Goal: Information Seeking & Learning: Learn about a topic

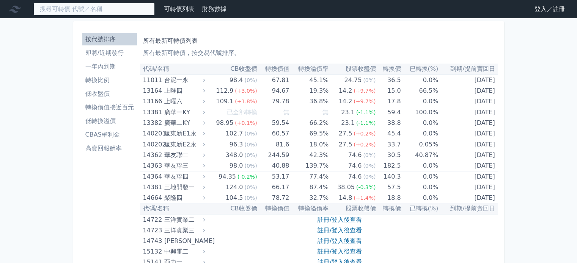
click at [128, 11] on input at bounding box center [93, 9] width 121 height 13
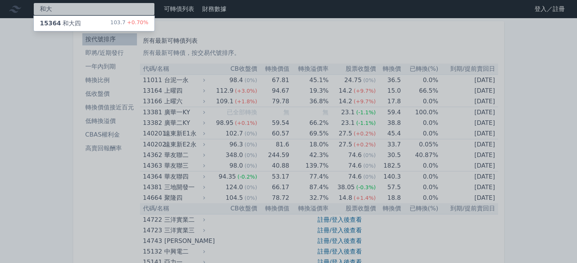
type input "和大"
click at [119, 26] on div "103.7 +0.70%" at bounding box center [129, 23] width 38 height 9
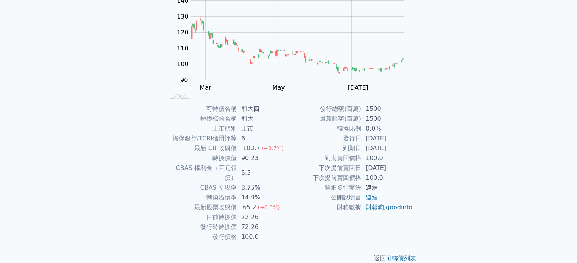
scroll to position [88, 0]
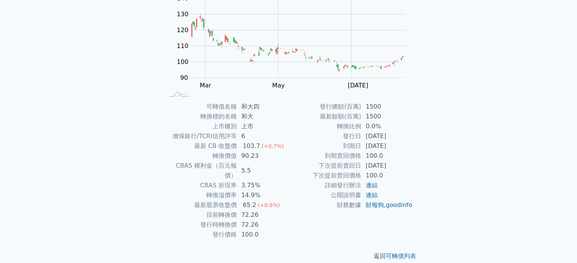
drag, startPoint x: 363, startPoint y: 145, endPoint x: 409, endPoint y: 147, distance: 45.9
click at [409, 147] on td "[DATE]" at bounding box center [387, 146] width 52 height 10
click at [394, 165] on td "[DATE]" at bounding box center [387, 166] width 52 height 10
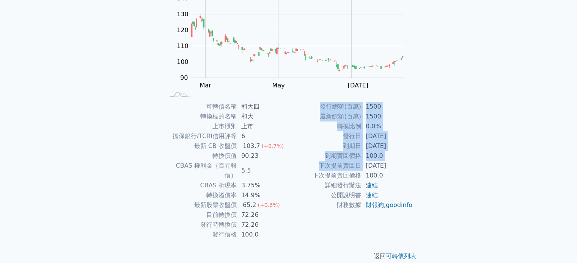
drag, startPoint x: 363, startPoint y: 165, endPoint x: 428, endPoint y: 168, distance: 64.9
click at [428, 168] on div "可轉債列表 › 15364 和大四 15364 和大四 可轉債詳細資訊 Zoom Out 100 70 80 90 100 110 120 130 140 1…" at bounding box center [288, 102] width 291 height 343
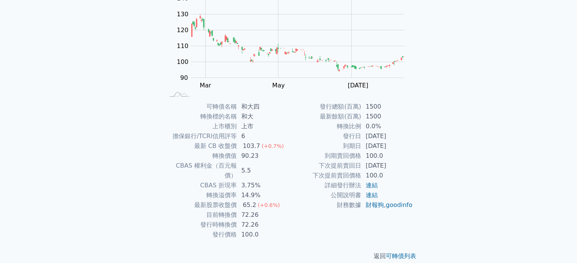
click at [279, 181] on td "3.75%" at bounding box center [263, 186] width 52 height 10
drag, startPoint x: 209, startPoint y: 206, endPoint x: 277, endPoint y: 206, distance: 67.9
click at [277, 210] on tr "目前轉換價 72.26" at bounding box center [226, 215] width 124 height 10
click at [276, 210] on td "72.26" at bounding box center [263, 215] width 52 height 10
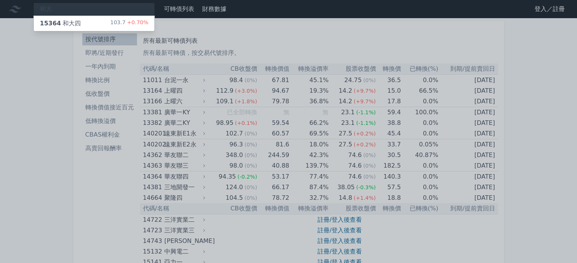
click at [48, 60] on div at bounding box center [288, 131] width 577 height 263
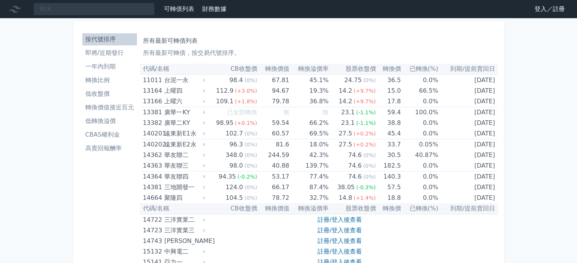
click at [543, 10] on link "登入／註冊" at bounding box center [549, 9] width 42 height 12
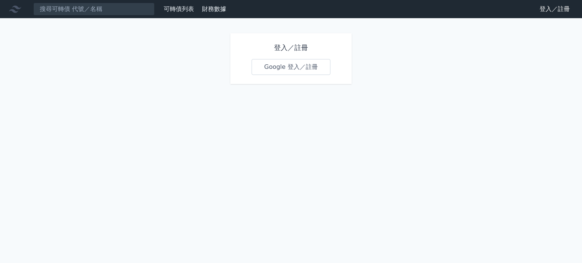
click at [268, 66] on link "Google 登入／註冊" at bounding box center [291, 67] width 79 height 16
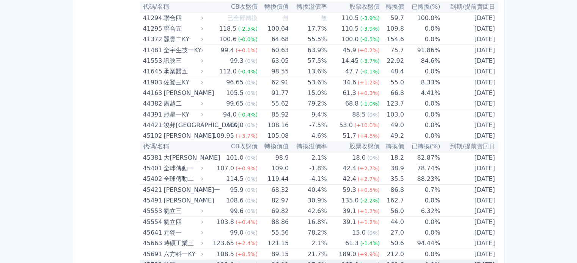
scroll to position [2161, 0]
click at [41, 71] on div "可轉債列表 財務數據 可轉債列表 財務數據 登出 登出 按代號排序 即將/近期發行 一年內到期 轉換比例 低收盤價 轉換價值接近百元 低轉換溢價" at bounding box center [288, 217] width 577 height 4757
click at [70, 210] on div "按代號排序 即將/近期發行 一年內到期 轉換比例 低收盤價 轉換價值接近百元 低轉換溢價 CBAS權利金 高賣回報酬率 所有最新可轉債列表 所有最新可轉債，按…" at bounding box center [288, 226] width 437 height 4739
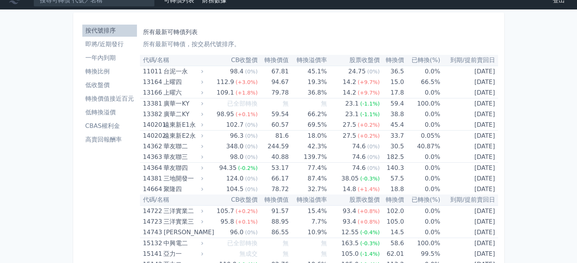
scroll to position [0, 0]
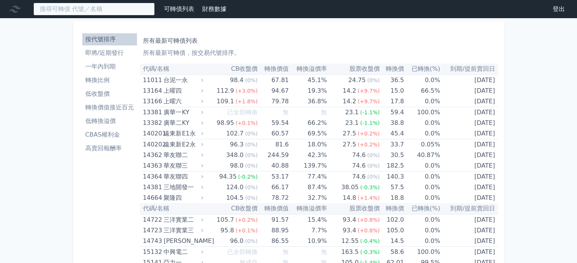
click at [138, 11] on input at bounding box center [93, 9] width 121 height 13
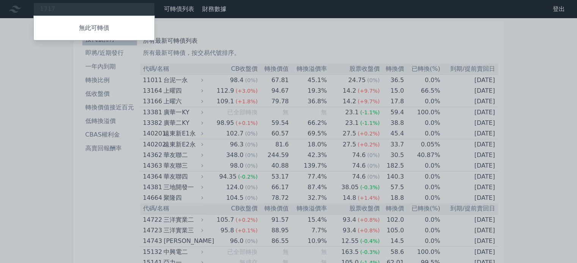
click at [78, 12] on div at bounding box center [288, 131] width 577 height 263
drag, startPoint x: 72, startPoint y: 11, endPoint x: 5, endPoint y: 10, distance: 67.1
click at [33, 10] on div "1717 無此可轉債" at bounding box center [93, 9] width 121 height 13
type input "明"
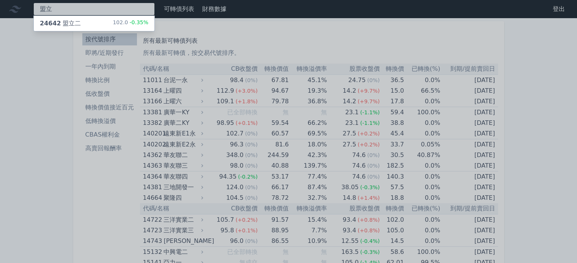
type input "盟立"
click at [132, 19] on div "102.0 -0.35%" at bounding box center [131, 23] width 36 height 9
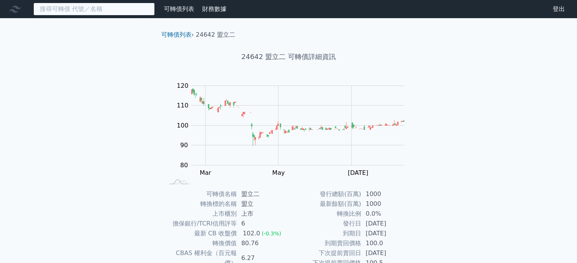
click at [93, 13] on input at bounding box center [93, 9] width 121 height 13
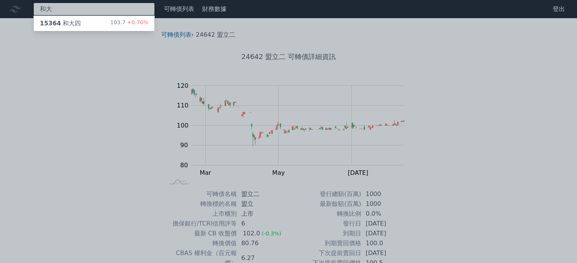
type input "和大"
click at [108, 22] on div "15364 和大四 103.7 +0.70%" at bounding box center [94, 23] width 121 height 15
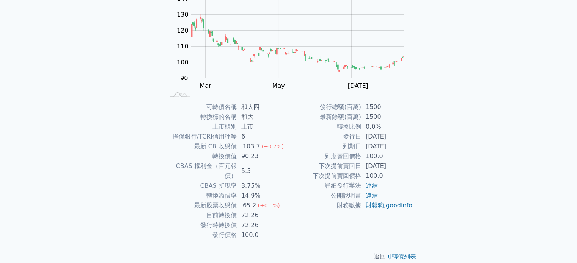
scroll to position [88, 0]
click at [285, 68] on rect "Chart" at bounding box center [297, 38] width 213 height 80
